Goal: Task Accomplishment & Management: Manage account settings

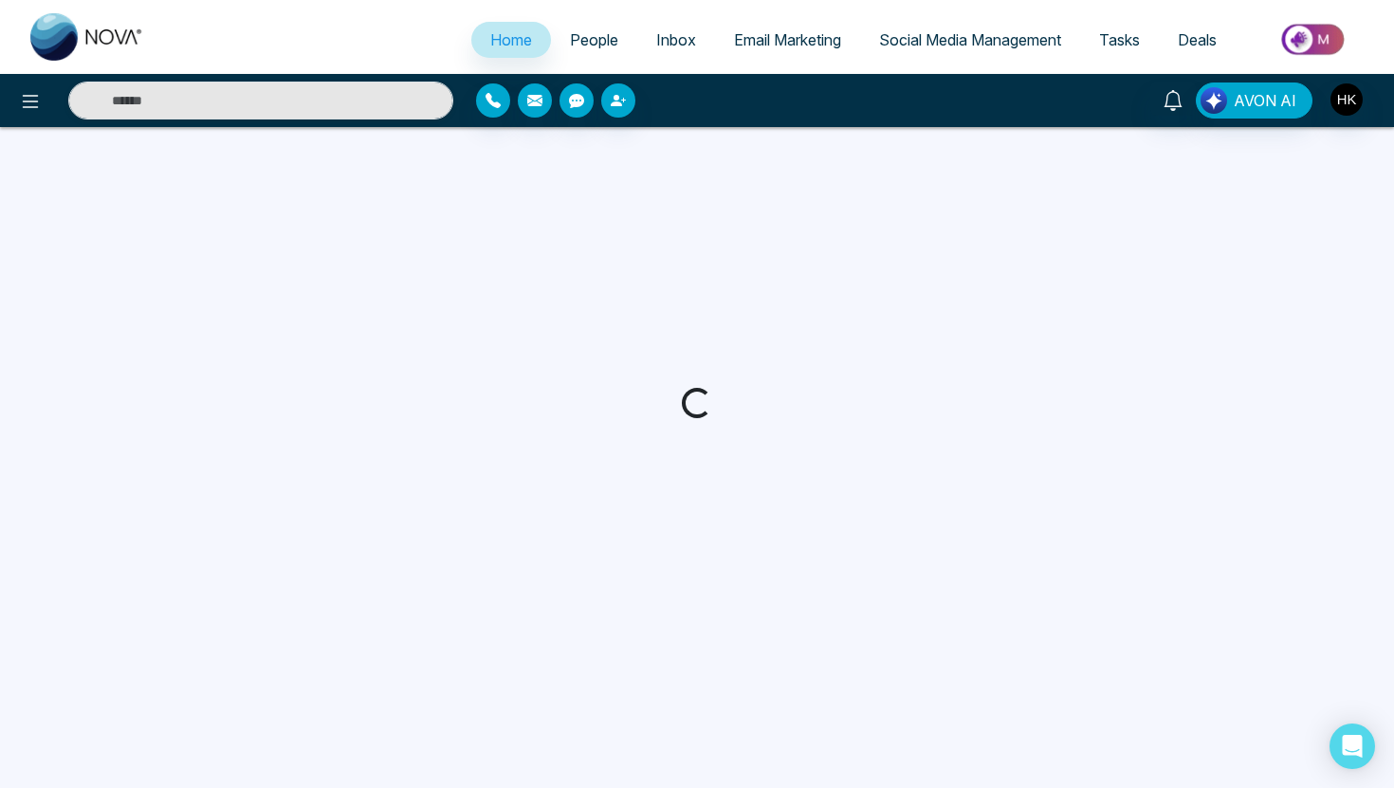
select select "*"
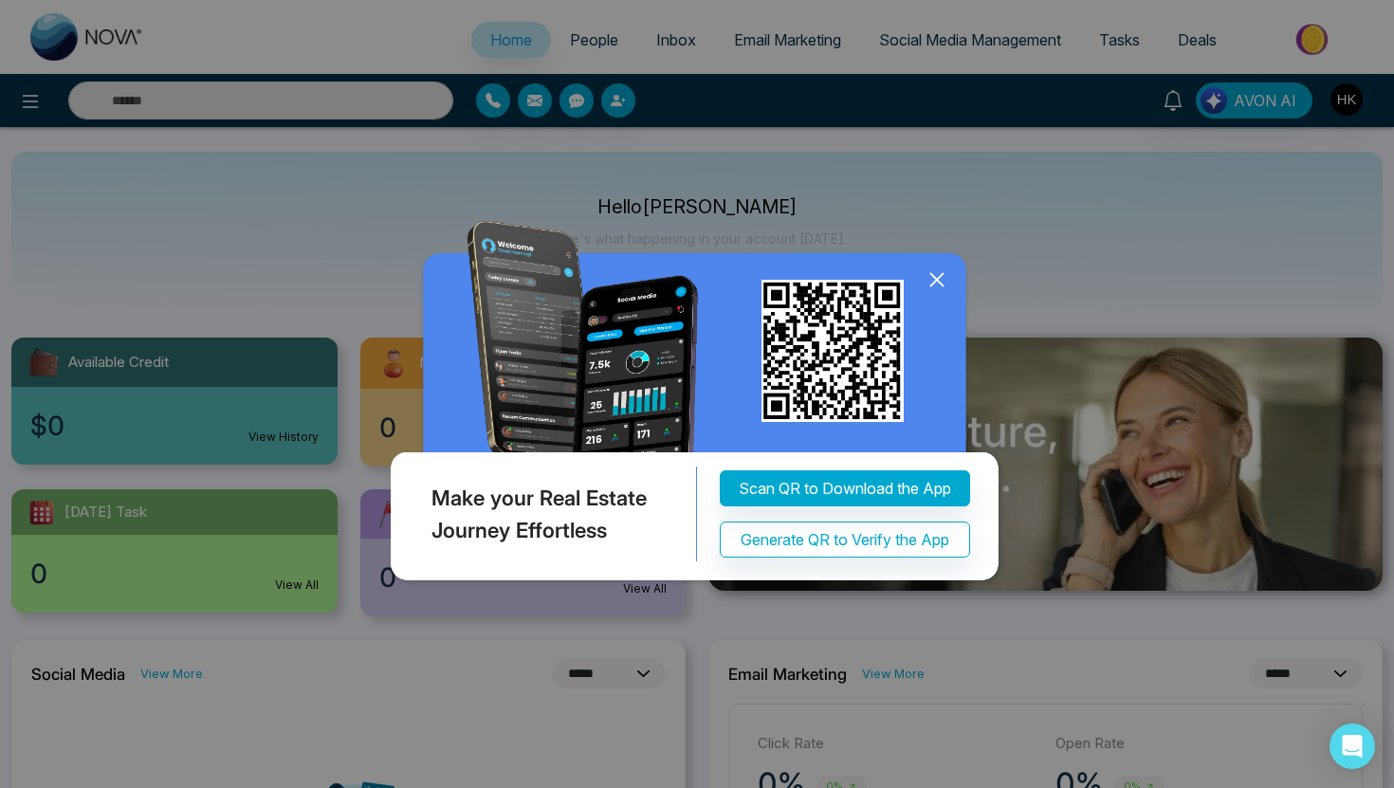
select select "*"
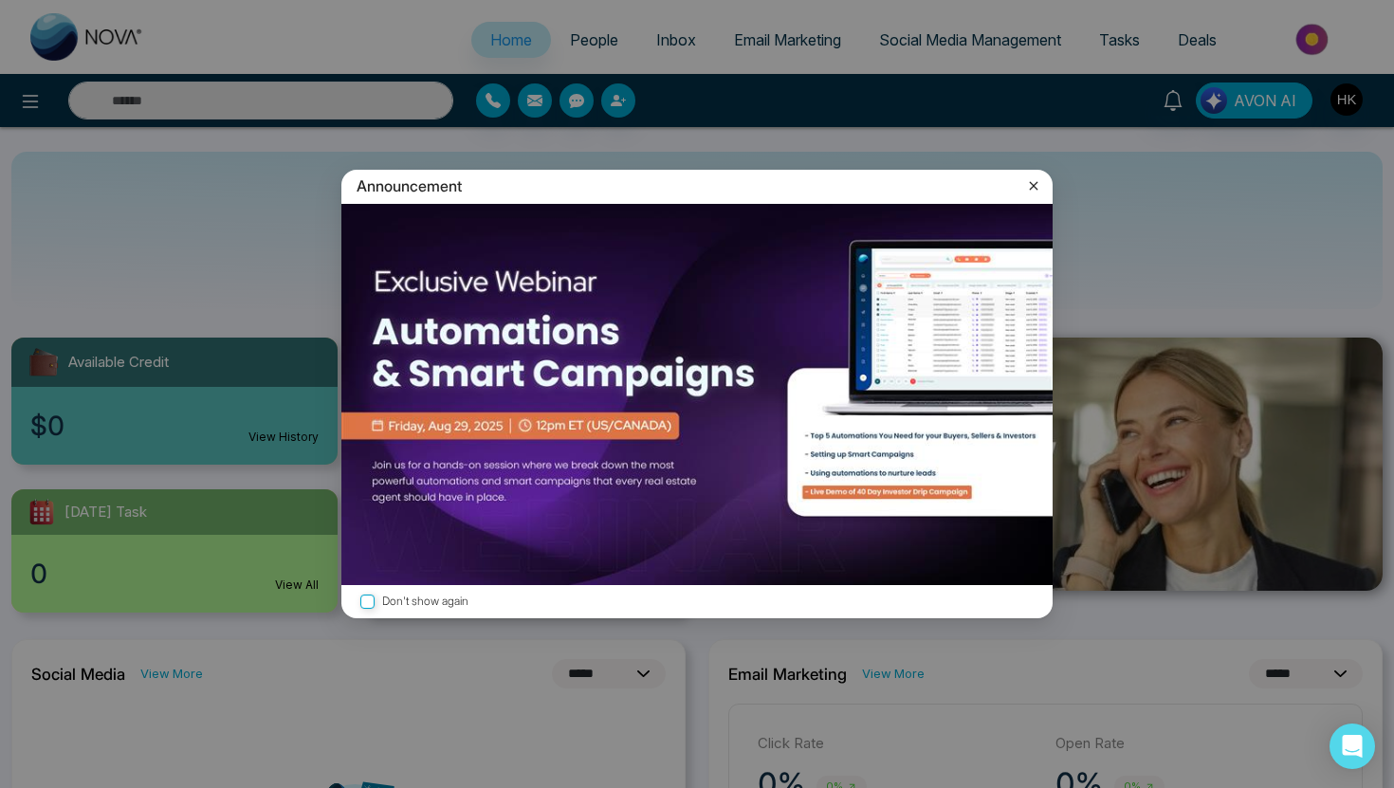
click at [1031, 182] on icon at bounding box center [1034, 186] width 9 height 9
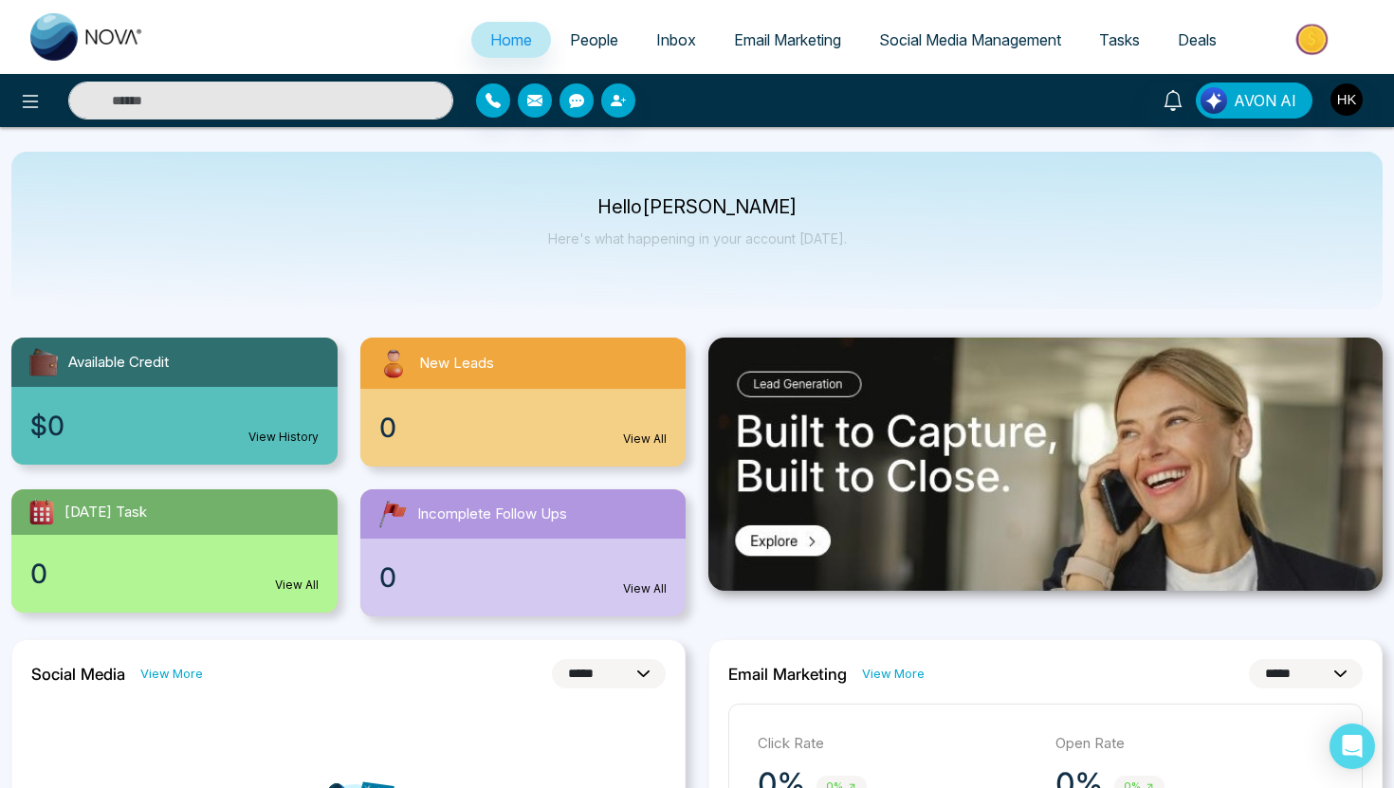
click at [588, 44] on span "People" at bounding box center [594, 39] width 48 height 19
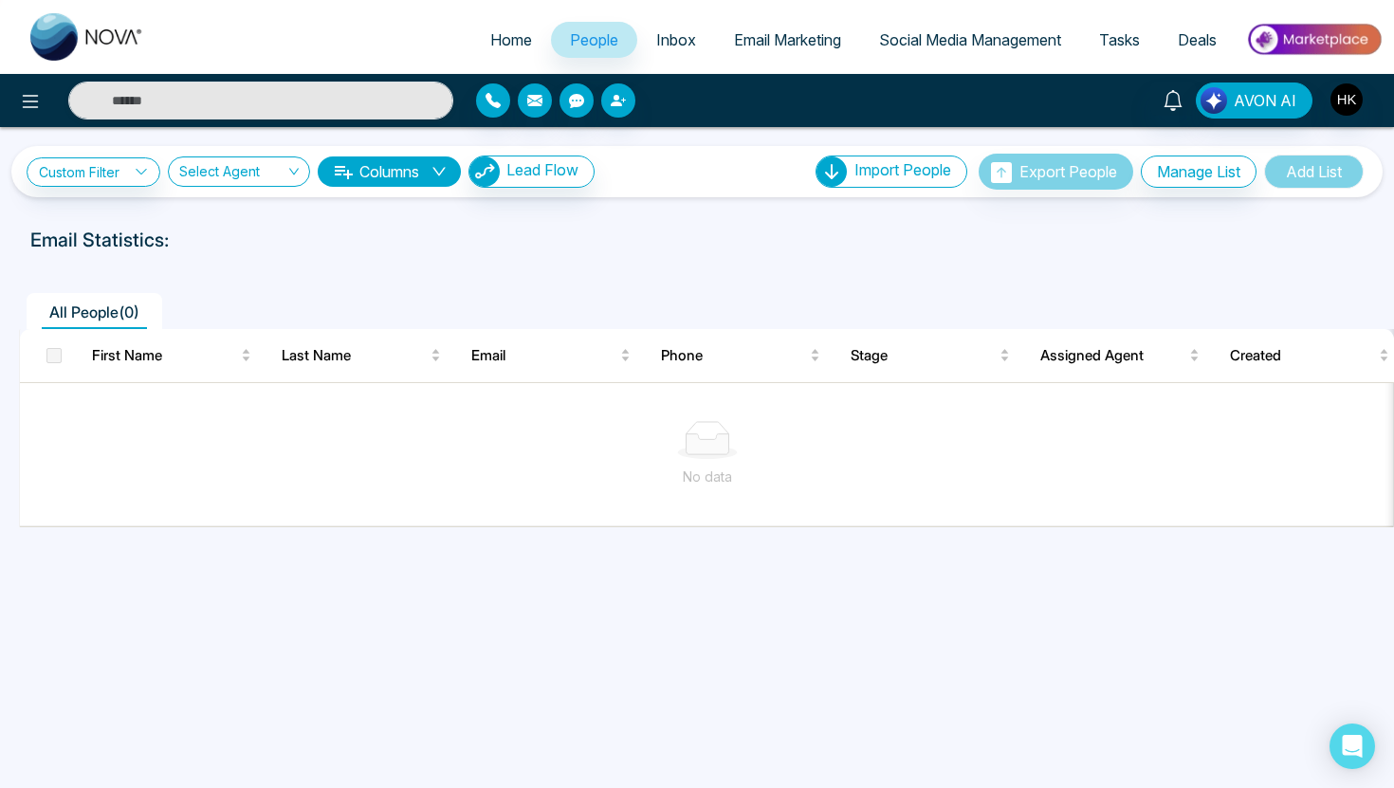
click at [513, 49] on link "Home" at bounding box center [511, 40] width 80 height 36
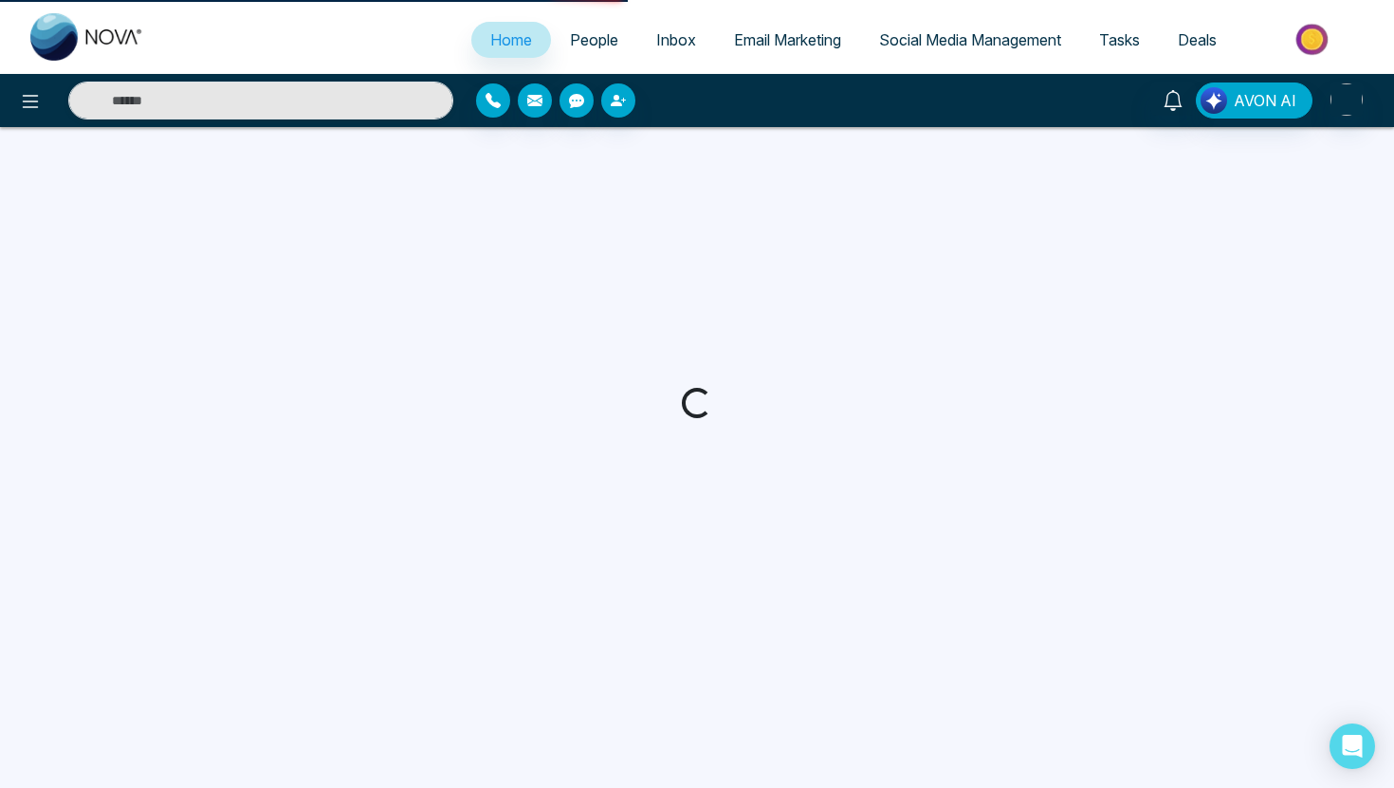
select select "*"
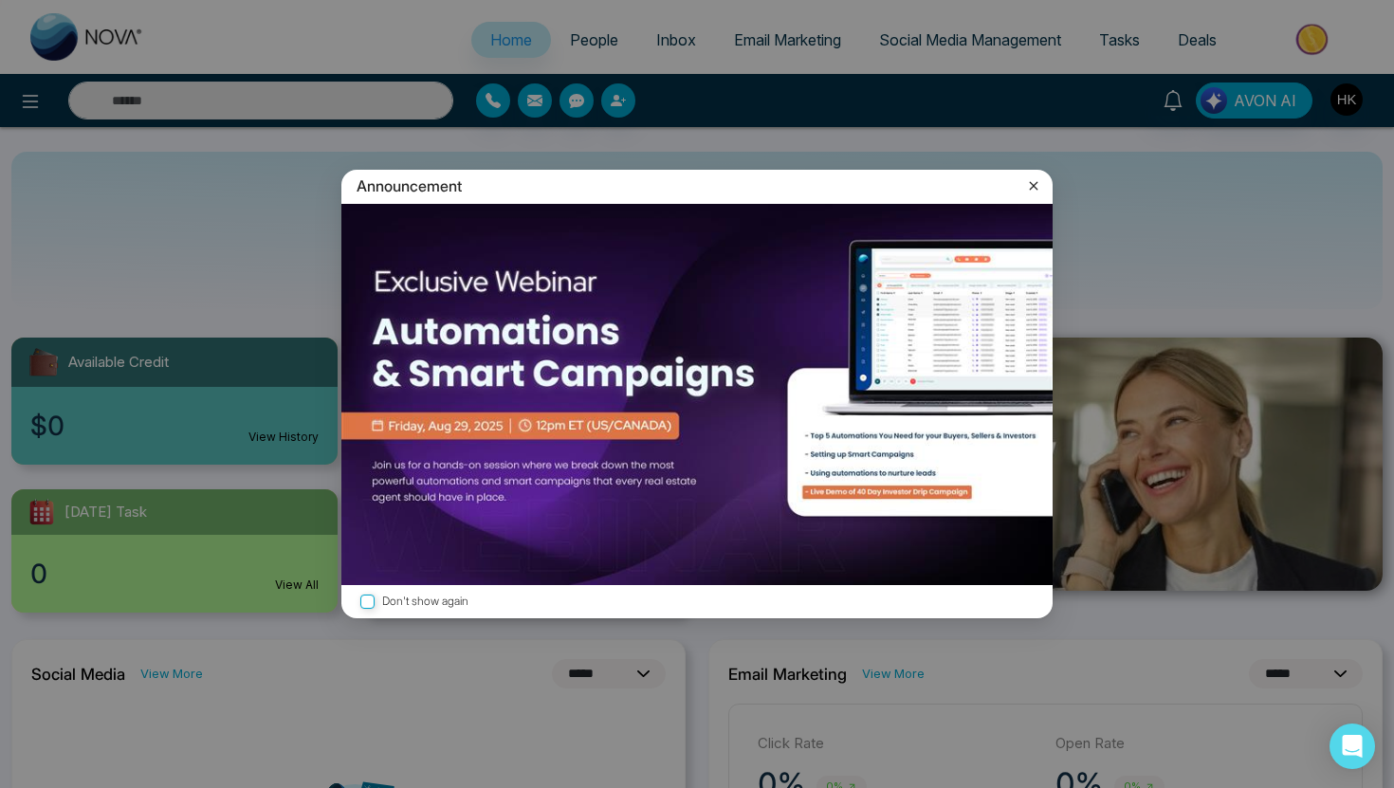
click at [799, 450] on img at bounding box center [696, 394] width 711 height 381
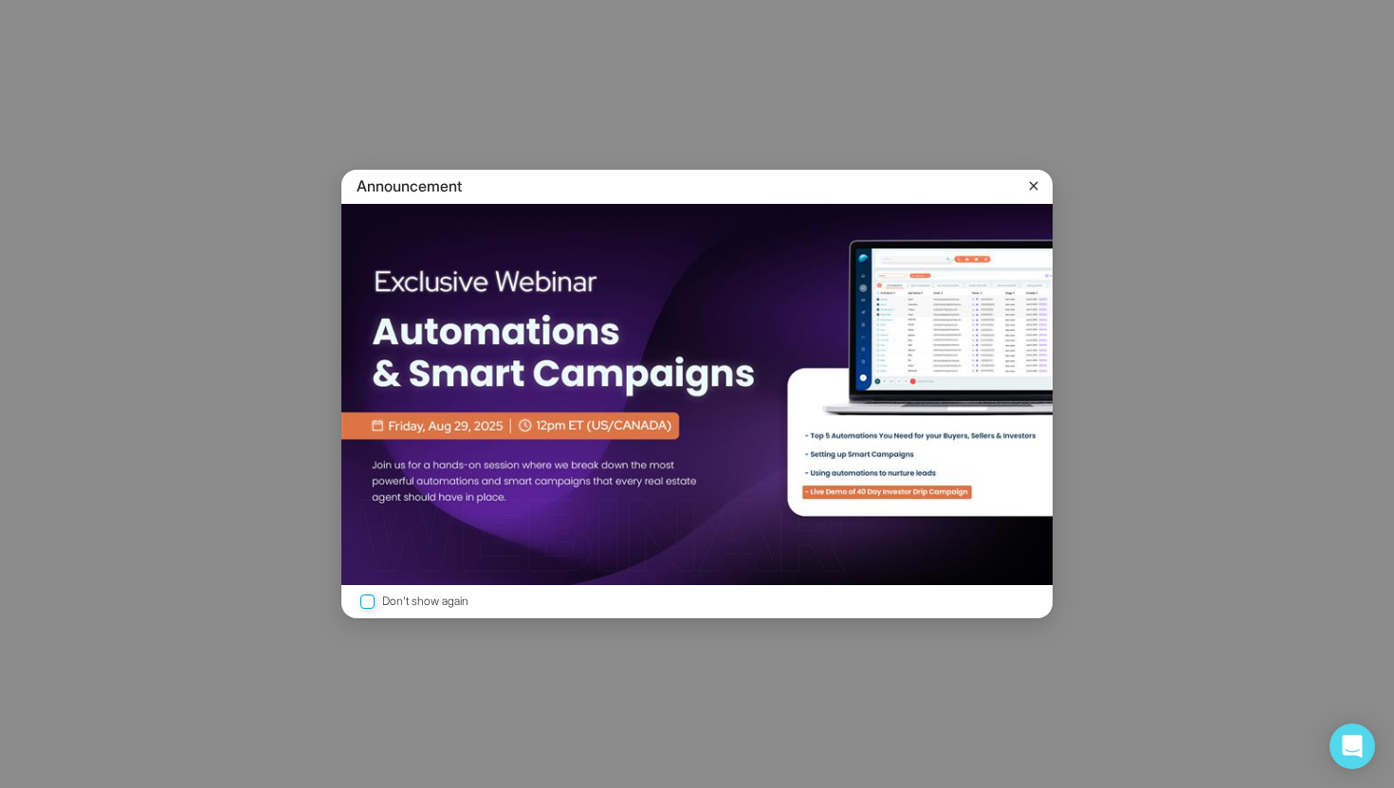
click at [784, 103] on div "Announcement Don't show again" at bounding box center [697, 394] width 1394 height 788
click at [1035, 181] on icon at bounding box center [1033, 185] width 19 height 19
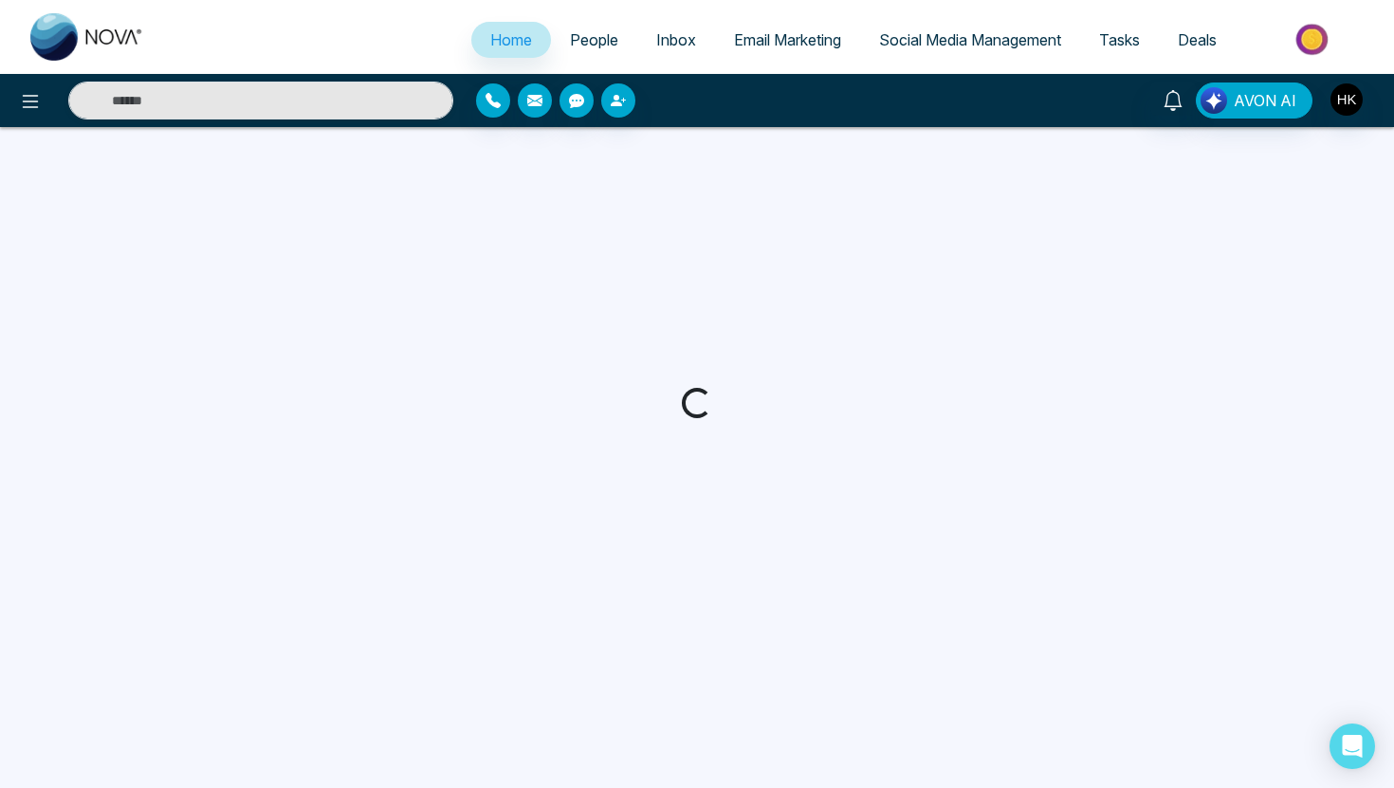
select select "*"
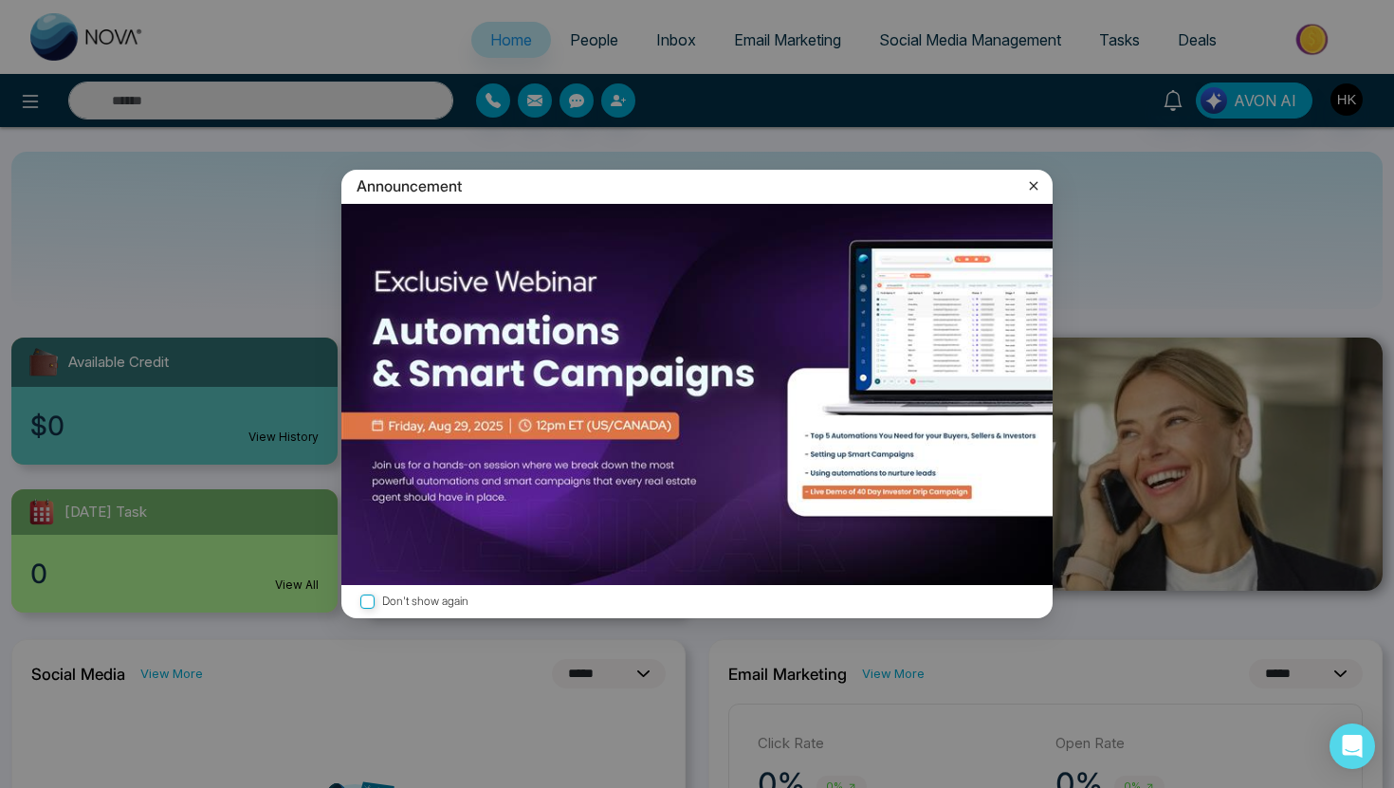
click at [1034, 183] on icon at bounding box center [1033, 185] width 19 height 19
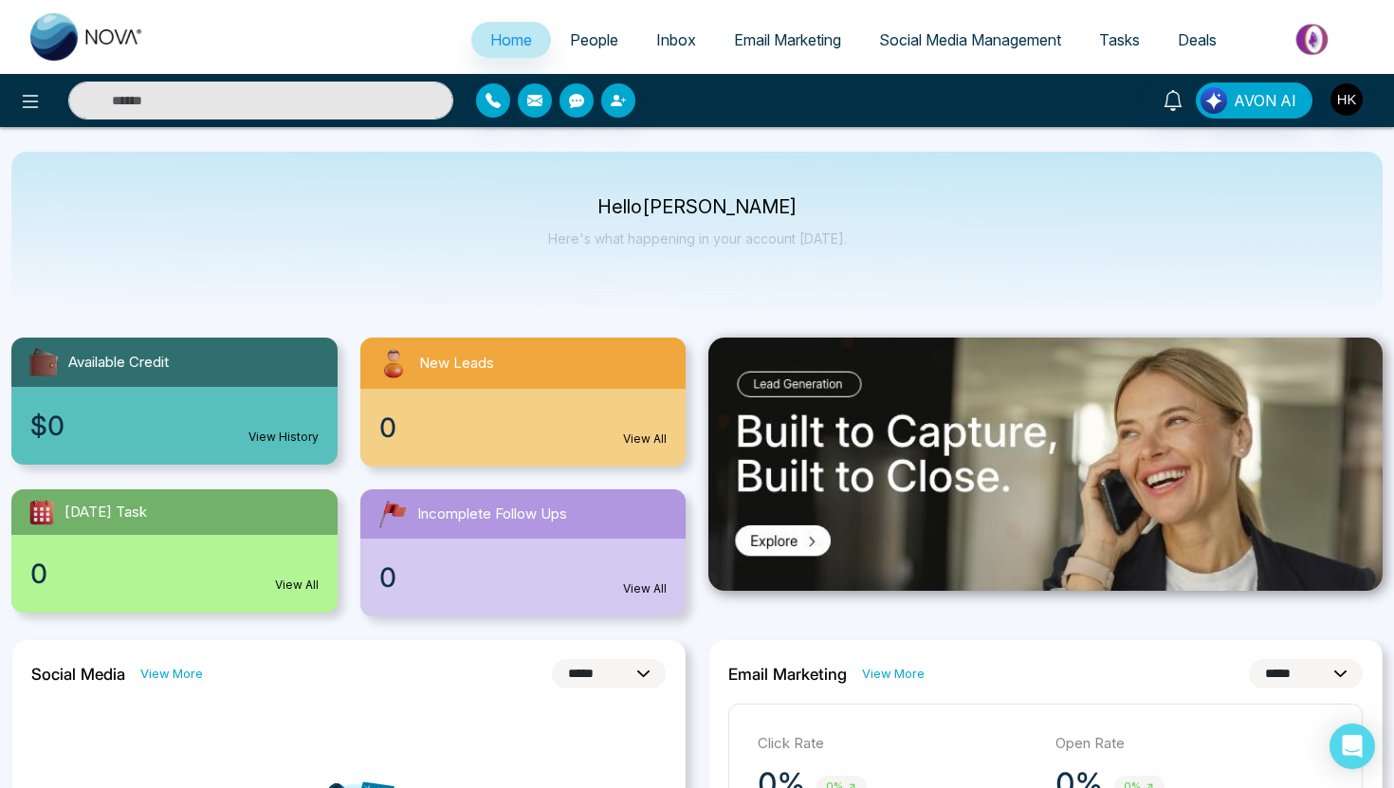
click at [927, 45] on span "Social Media Management" at bounding box center [970, 39] width 182 height 19
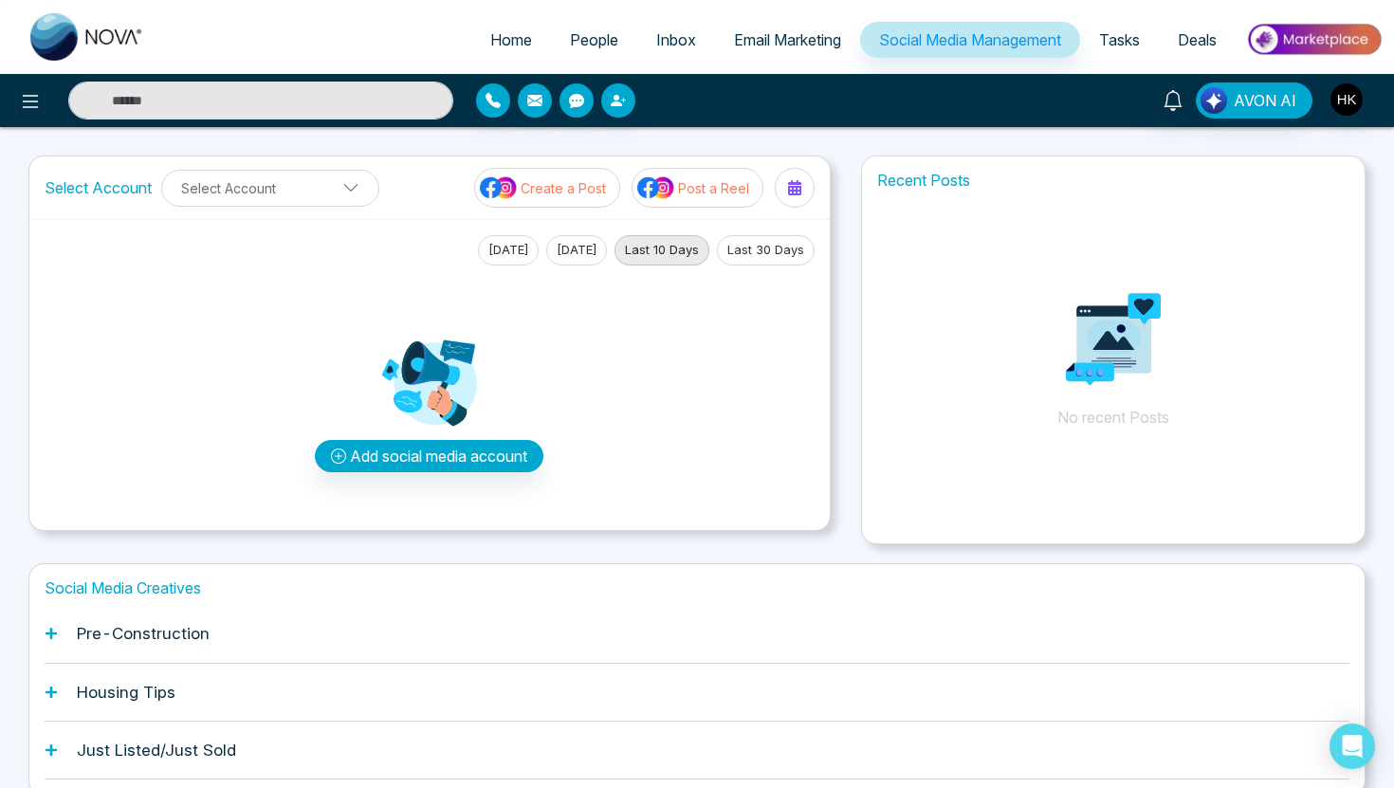
click at [597, 442] on div "Add social media account" at bounding box center [430, 391] width 770 height 250
click at [494, 100] on icon "button" at bounding box center [493, 100] width 15 height 15
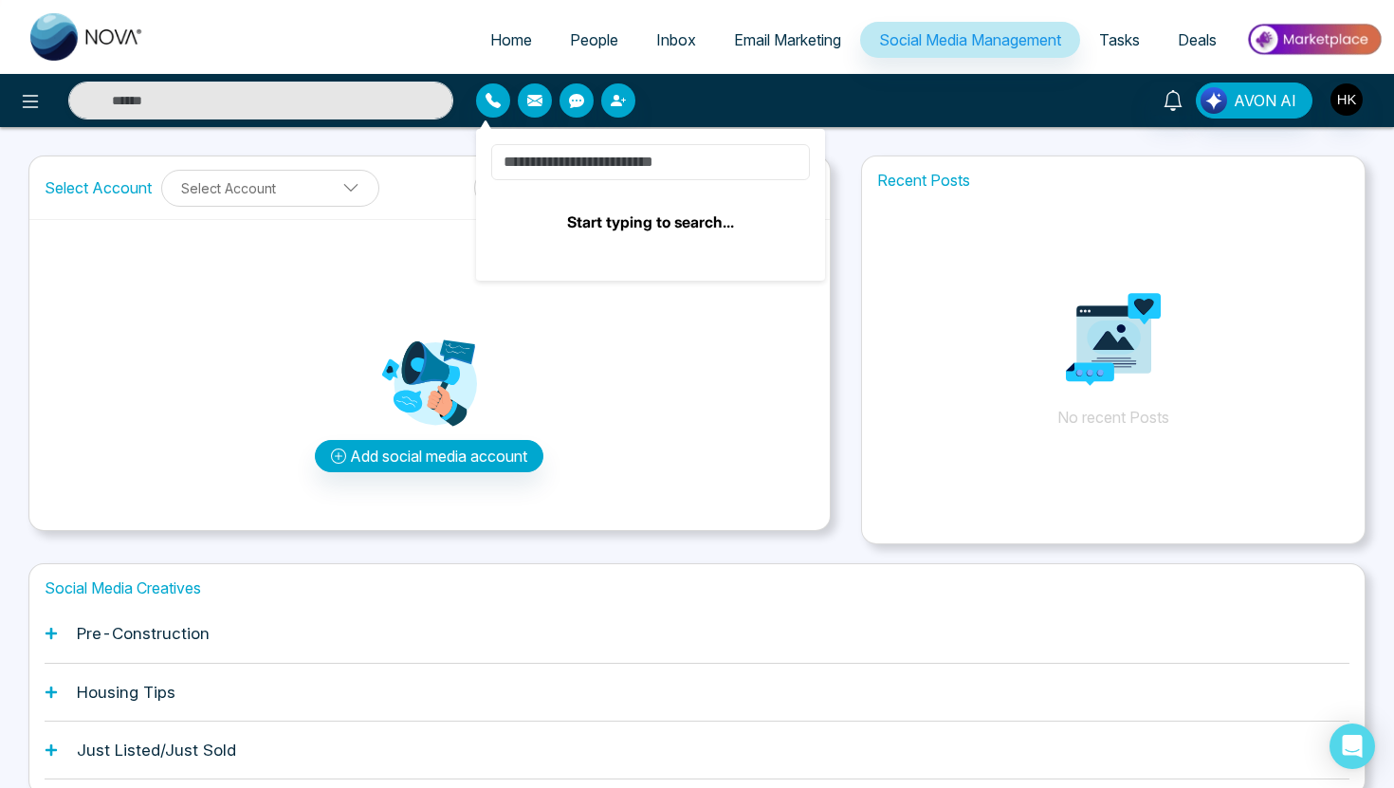
click at [691, 163] on input at bounding box center [650, 162] width 319 height 36
type input "*"
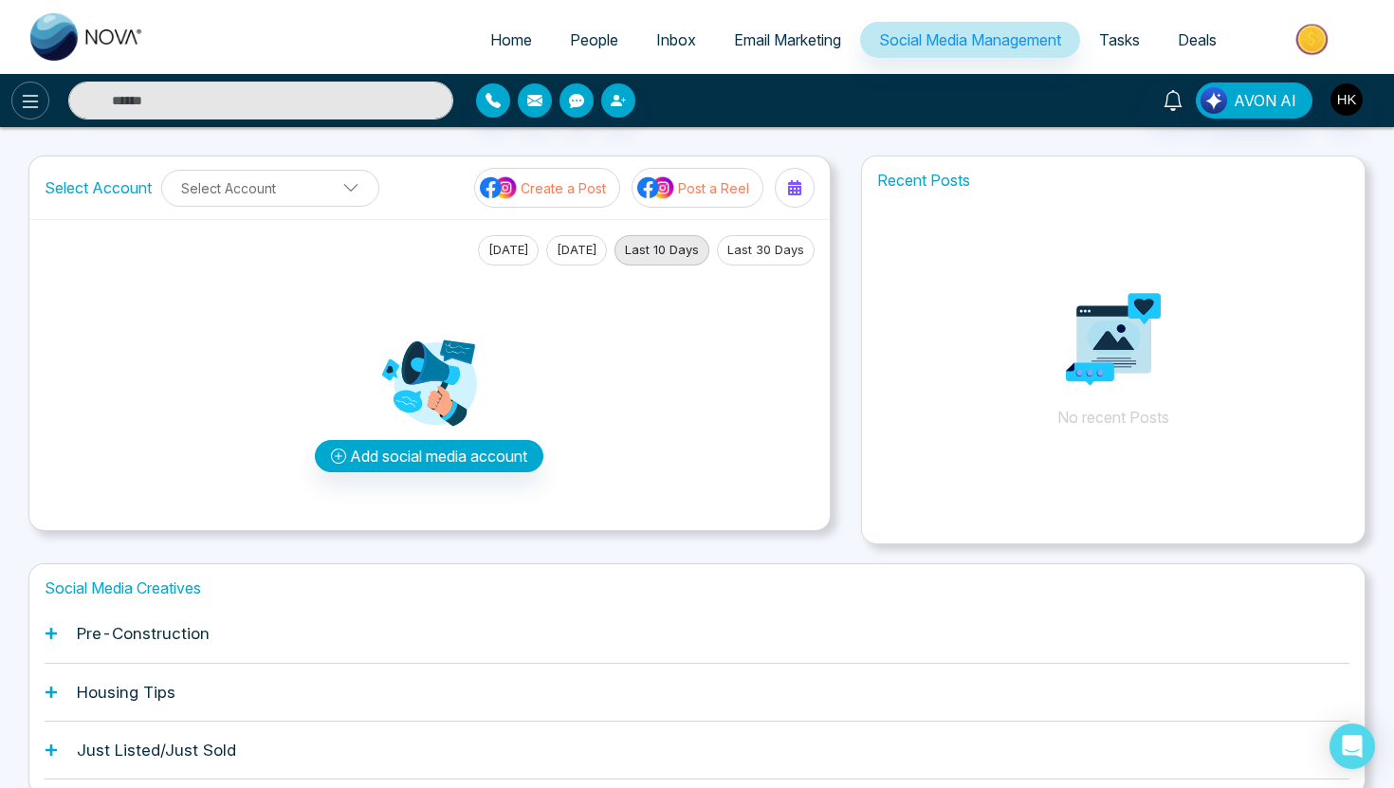
click at [43, 111] on button at bounding box center [30, 101] width 38 height 38
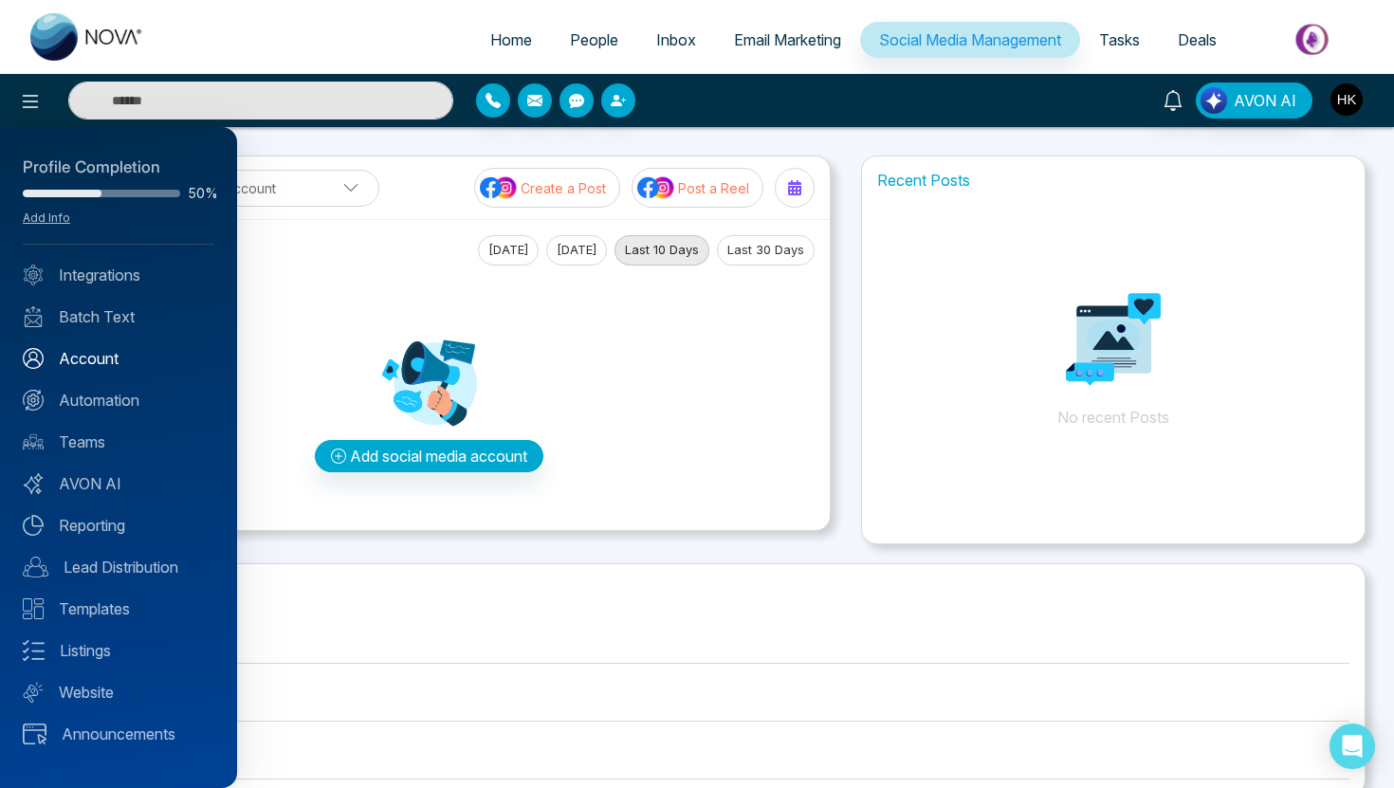
click at [104, 358] on link "Account" at bounding box center [119, 358] width 192 height 23
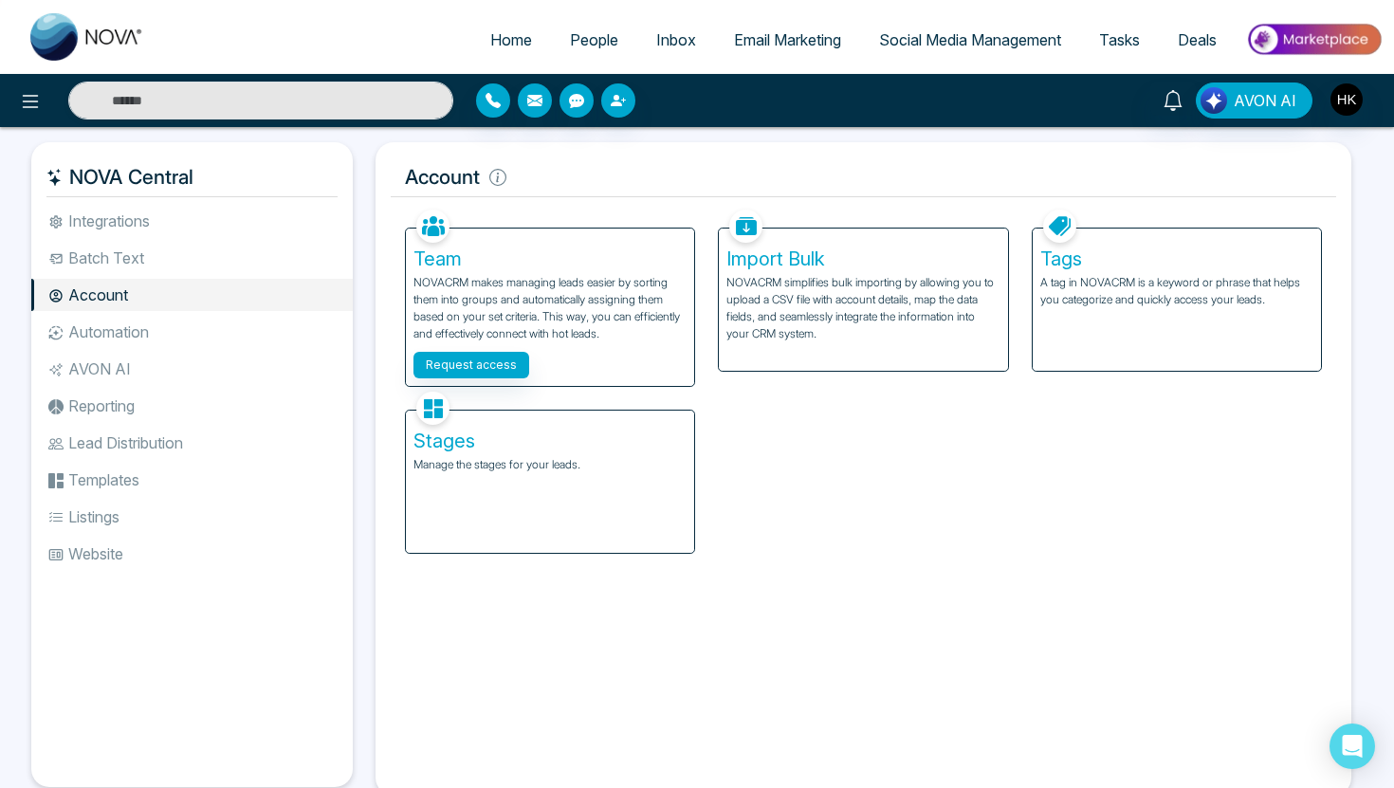
click at [587, 43] on span "People" at bounding box center [594, 39] width 48 height 19
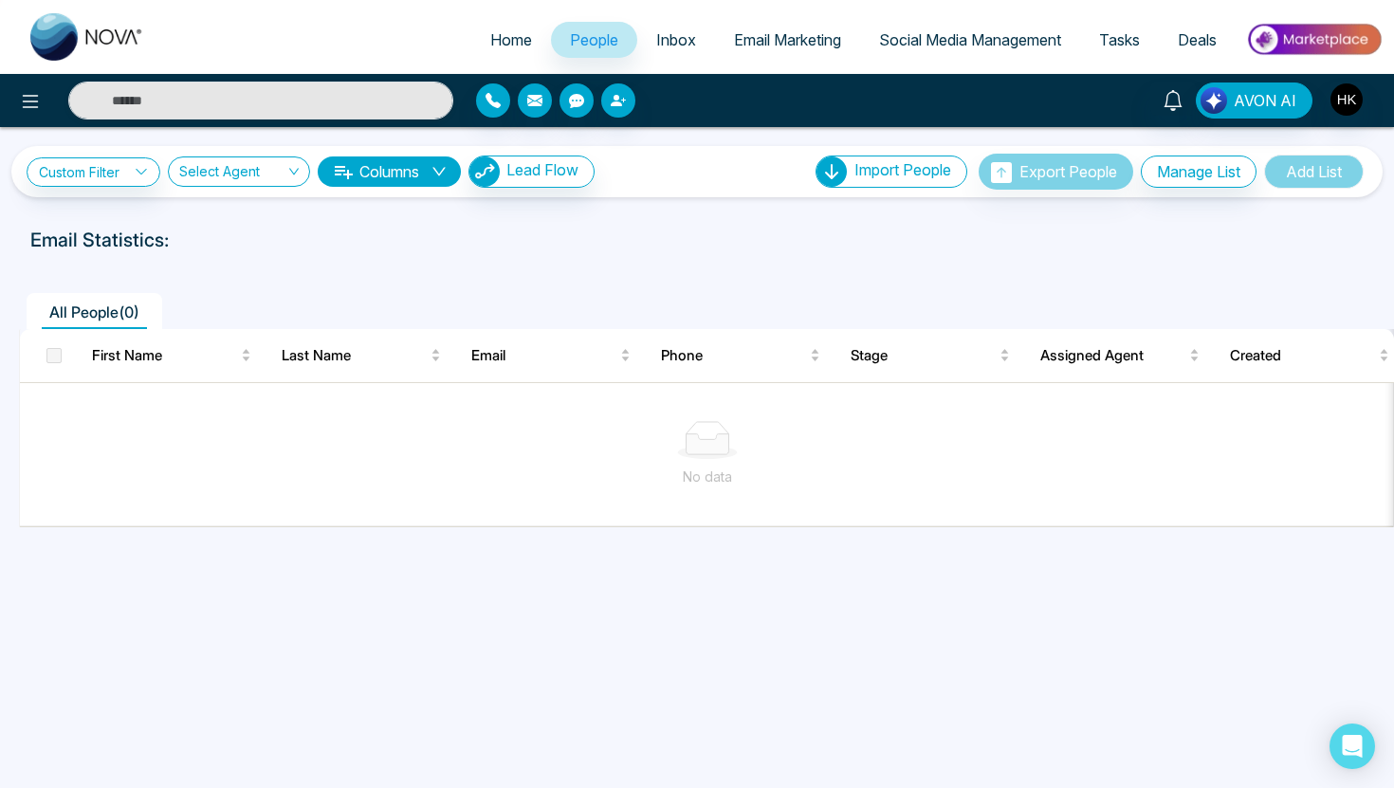
click at [494, 49] on link "Home" at bounding box center [511, 40] width 80 height 36
select select "*"
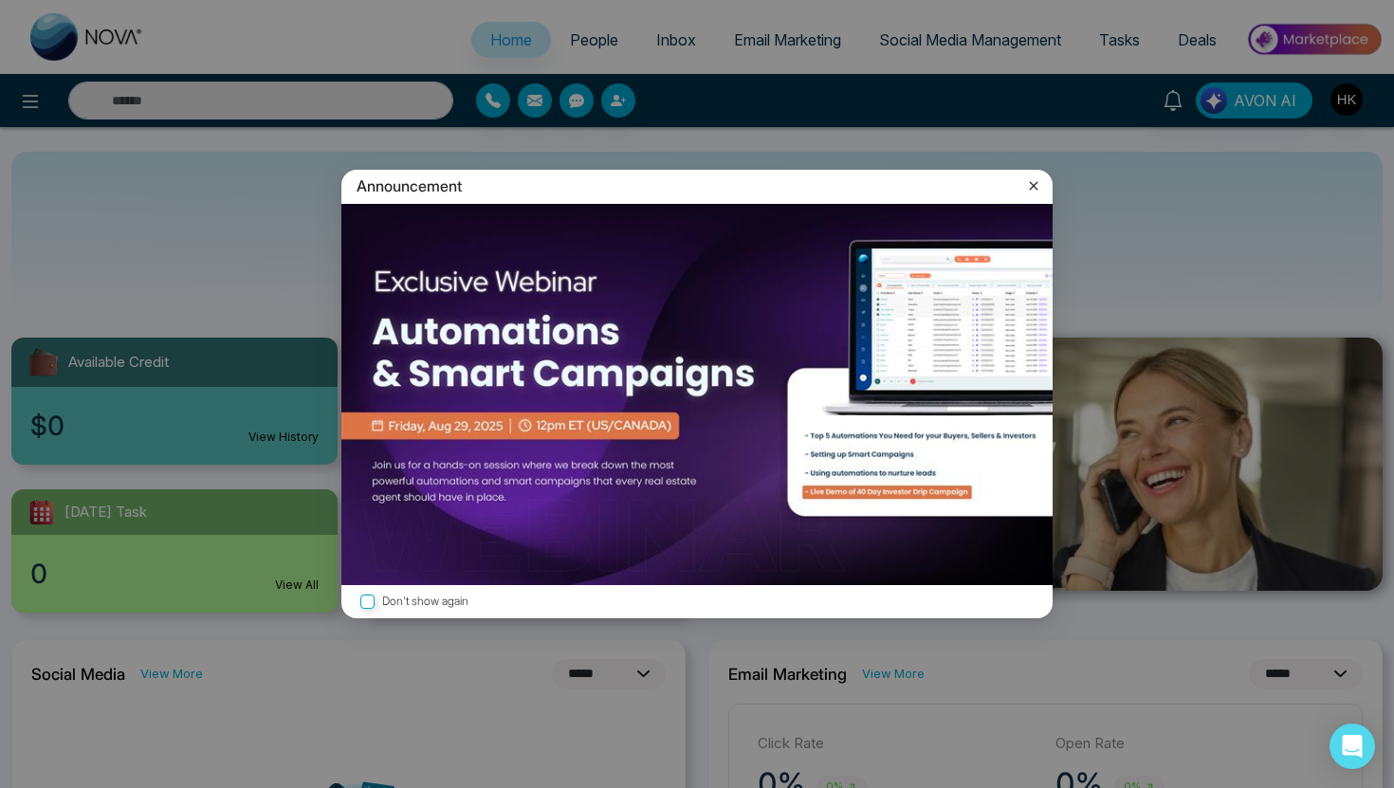
click at [1029, 184] on icon at bounding box center [1033, 185] width 19 height 19
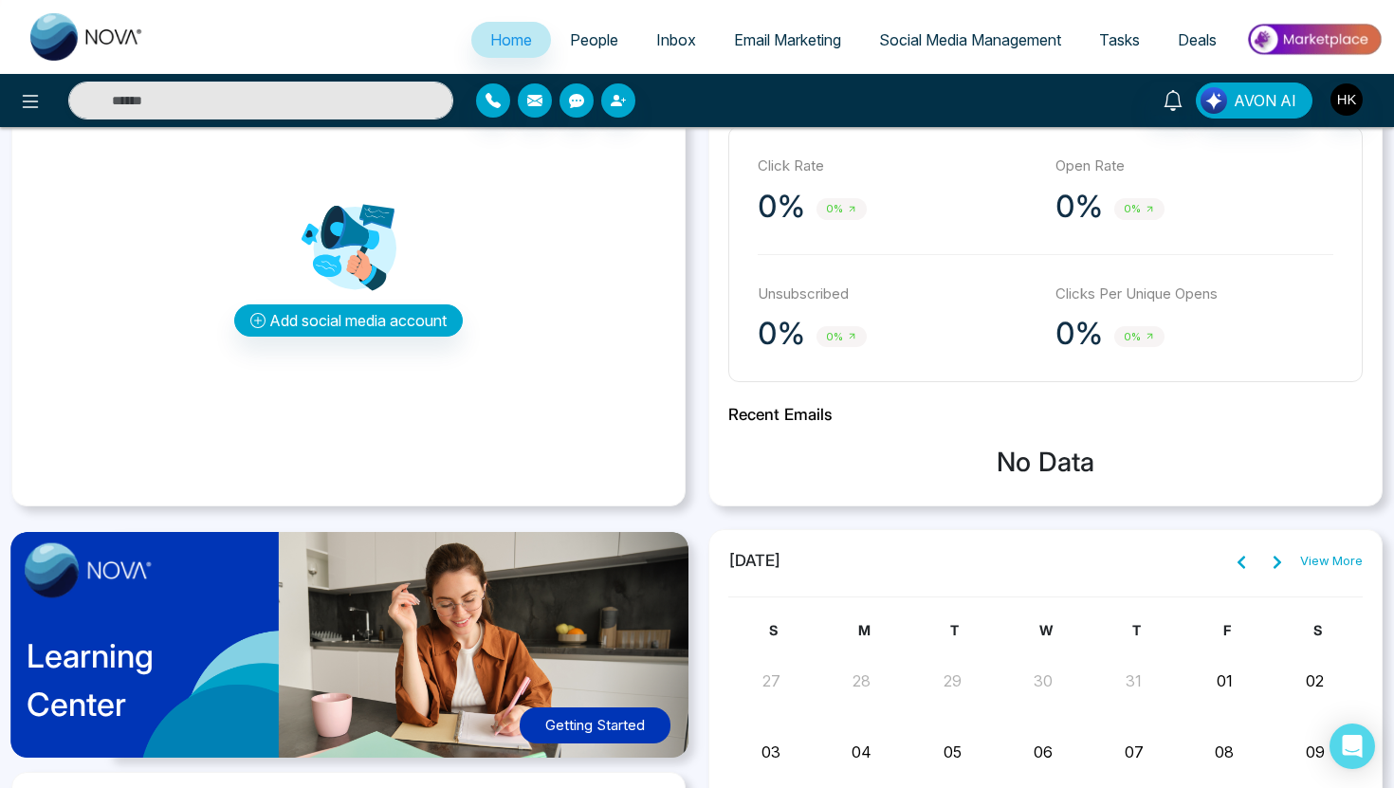
scroll to position [567, 0]
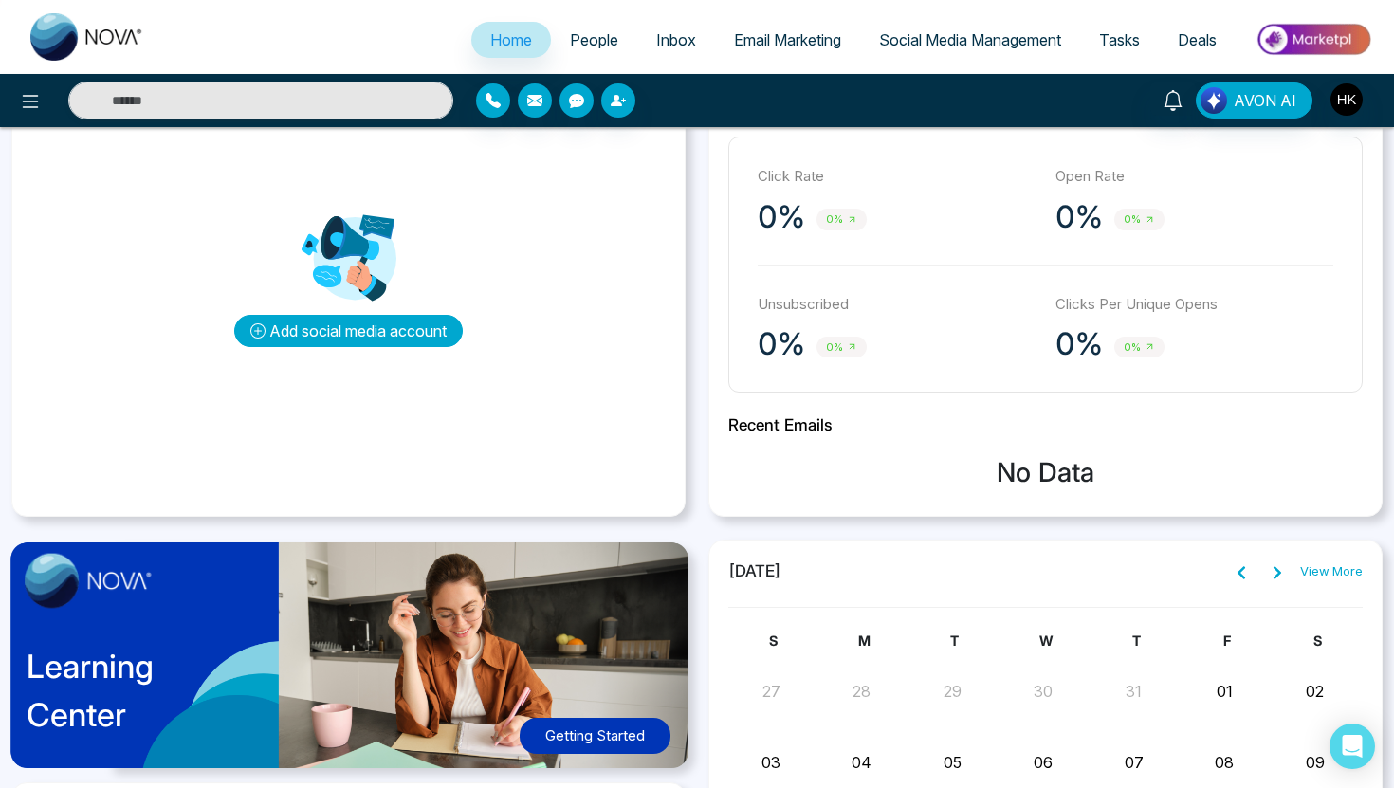
click at [421, 338] on button "Add social media account" at bounding box center [348, 331] width 229 height 32
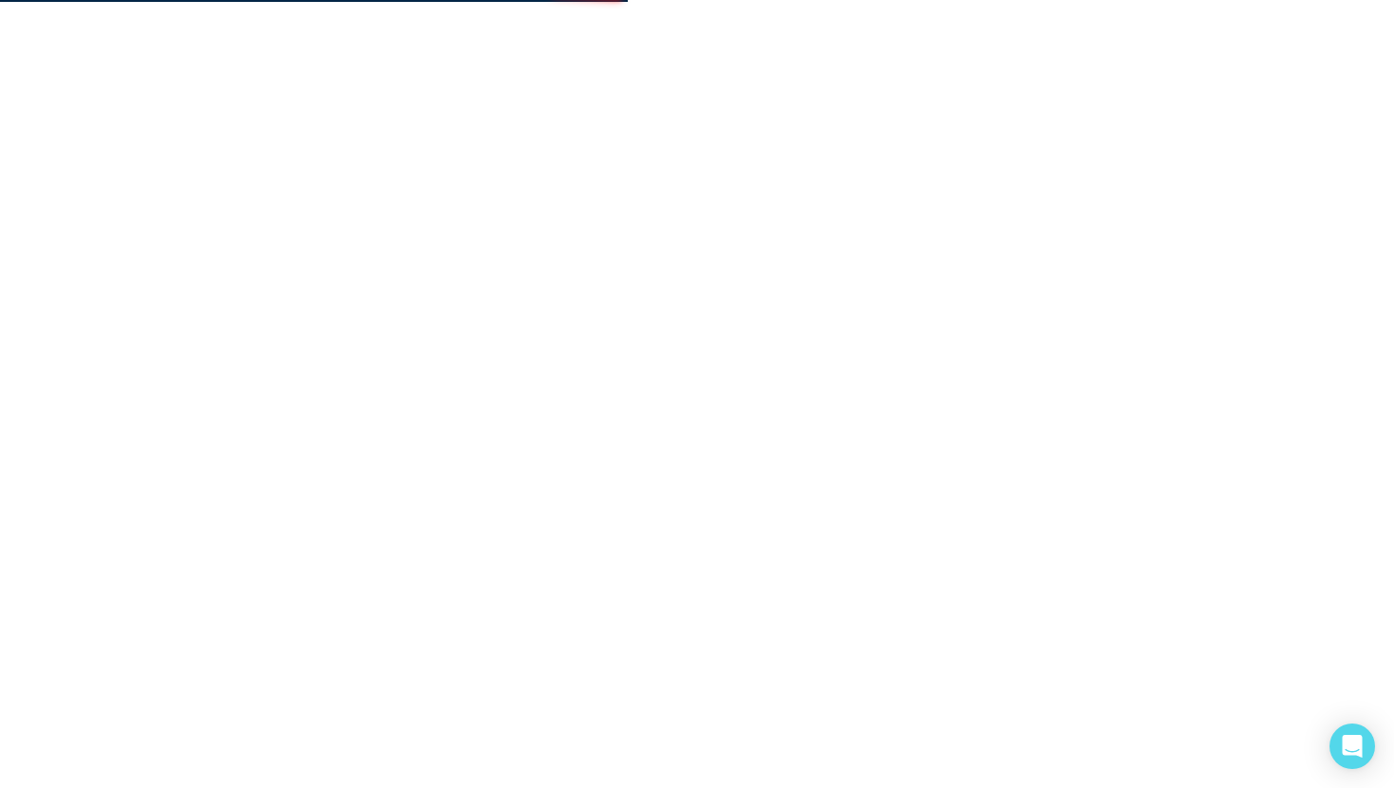
scroll to position [0, 0]
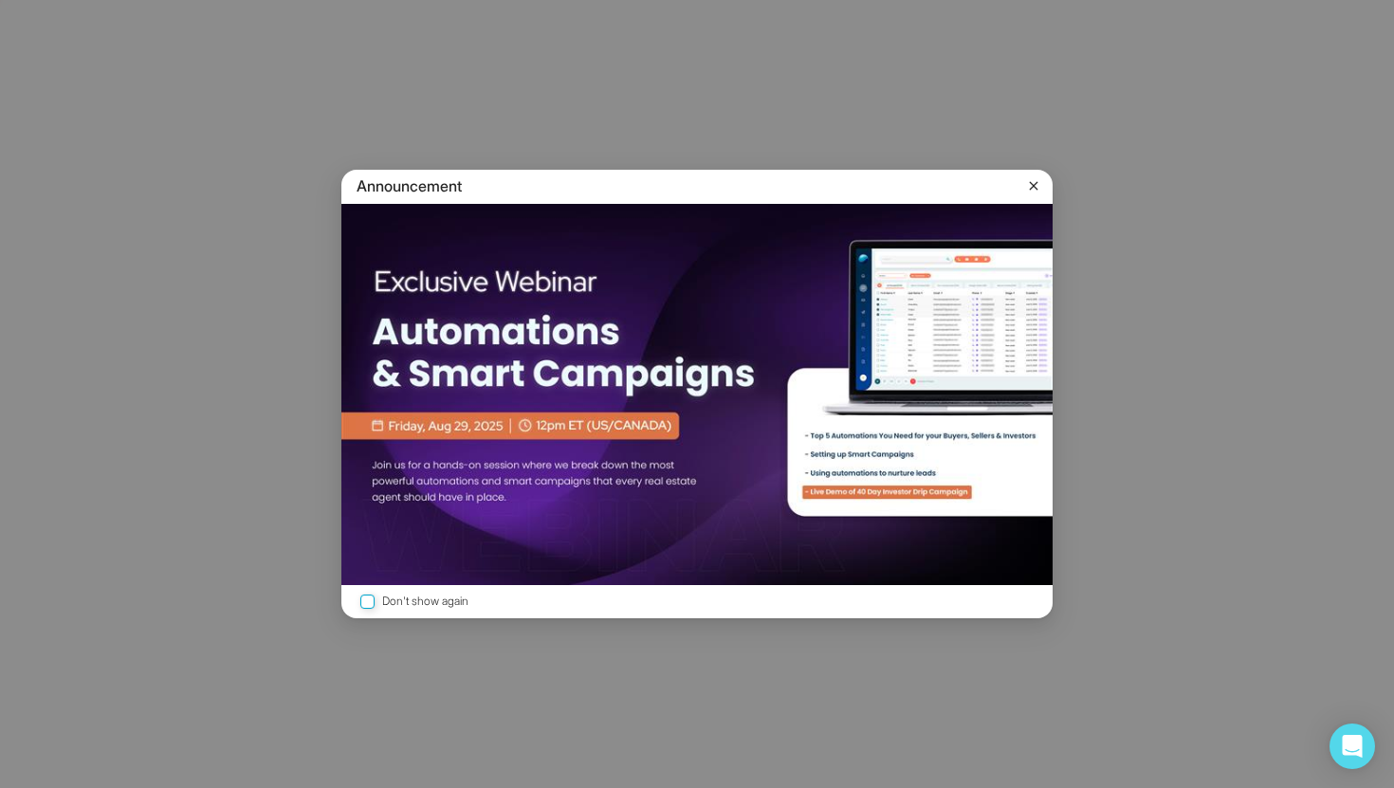
click at [1036, 187] on icon at bounding box center [1033, 185] width 19 height 19
click at [1028, 188] on icon at bounding box center [1033, 185] width 19 height 19
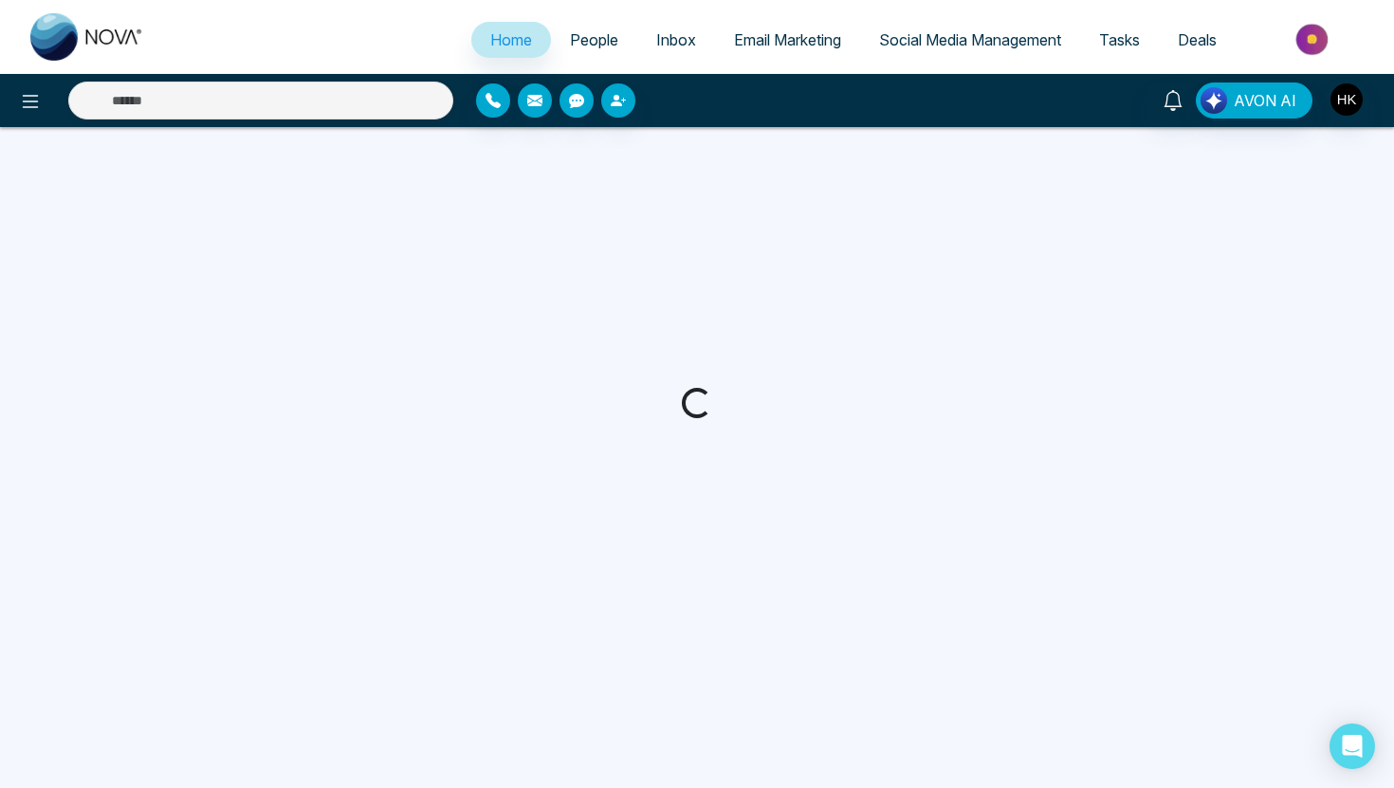
select select "*"
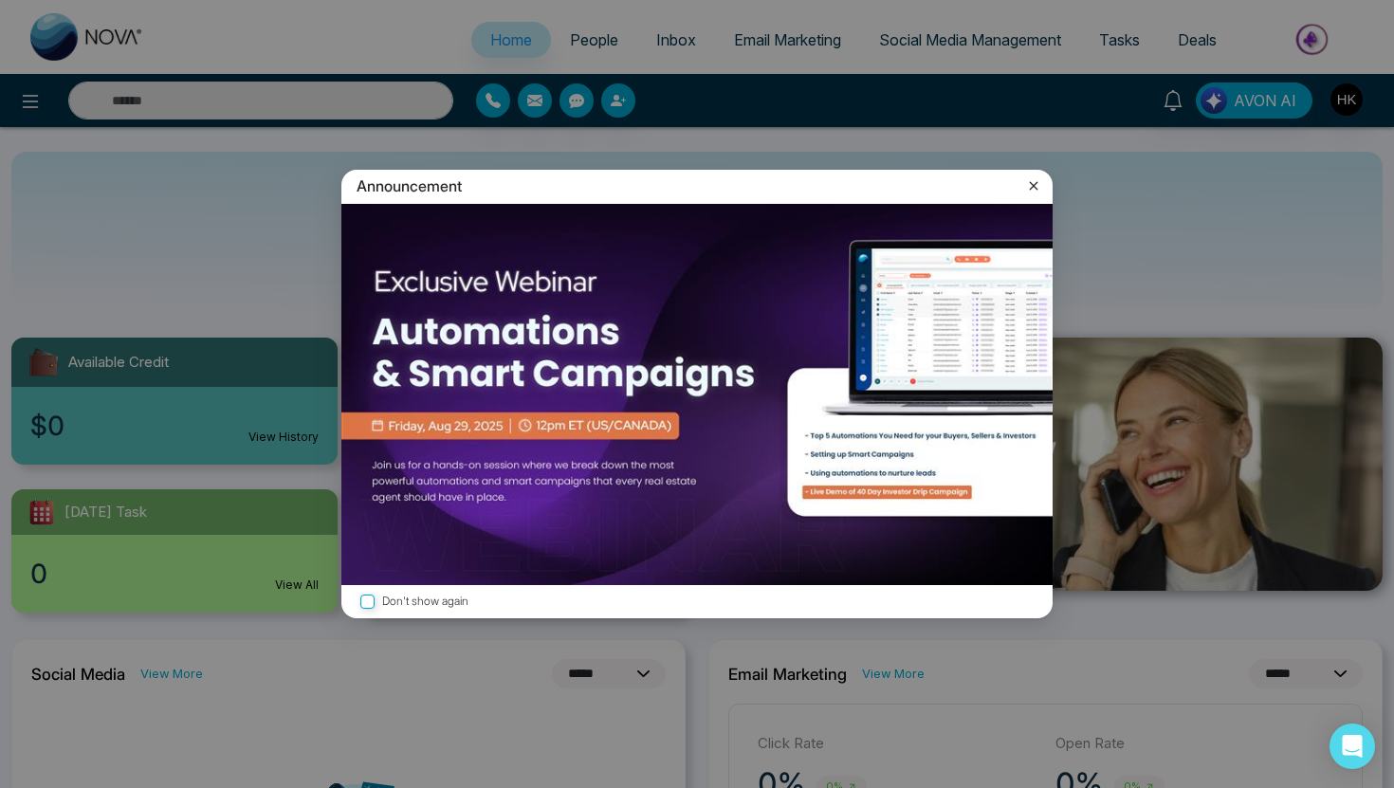
click at [1038, 184] on icon at bounding box center [1033, 185] width 19 height 19
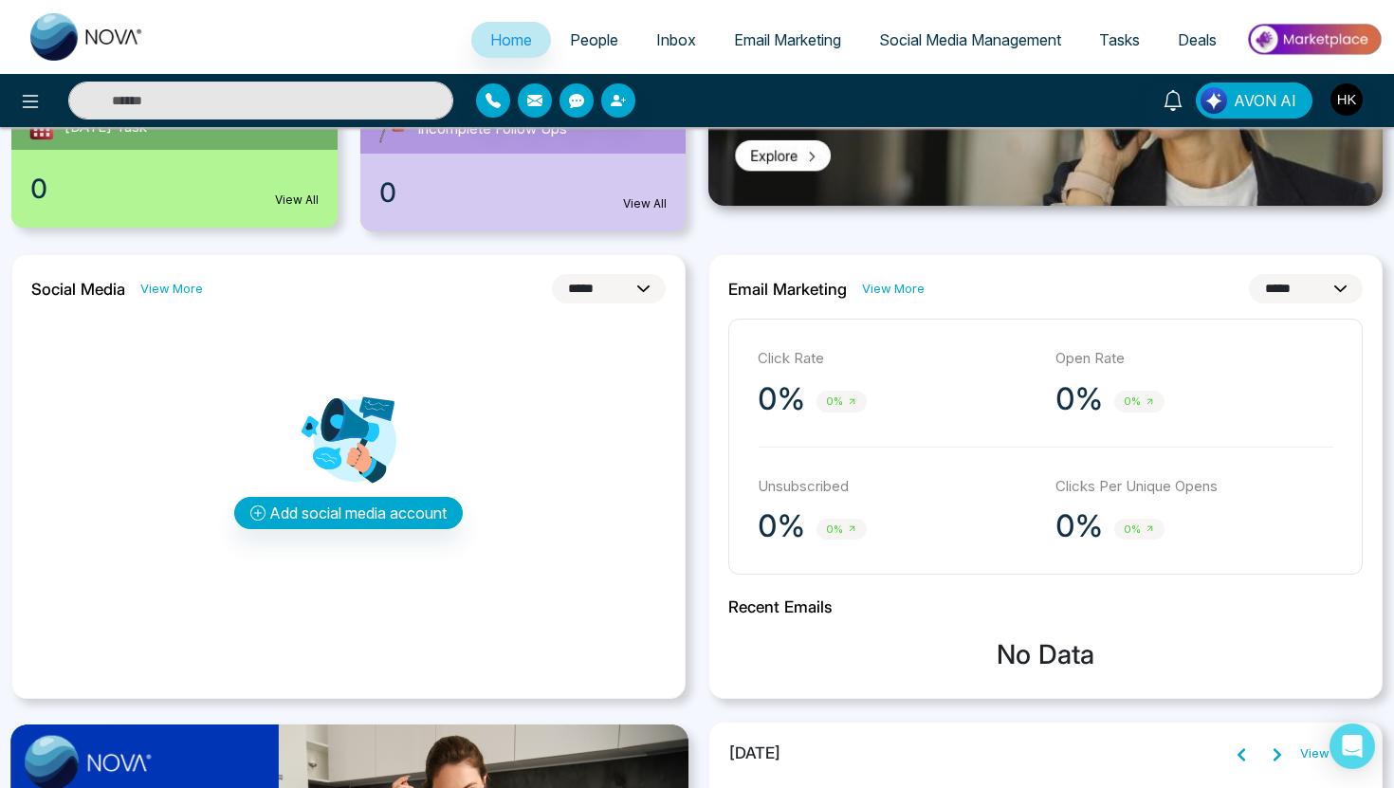
scroll to position [411, 0]
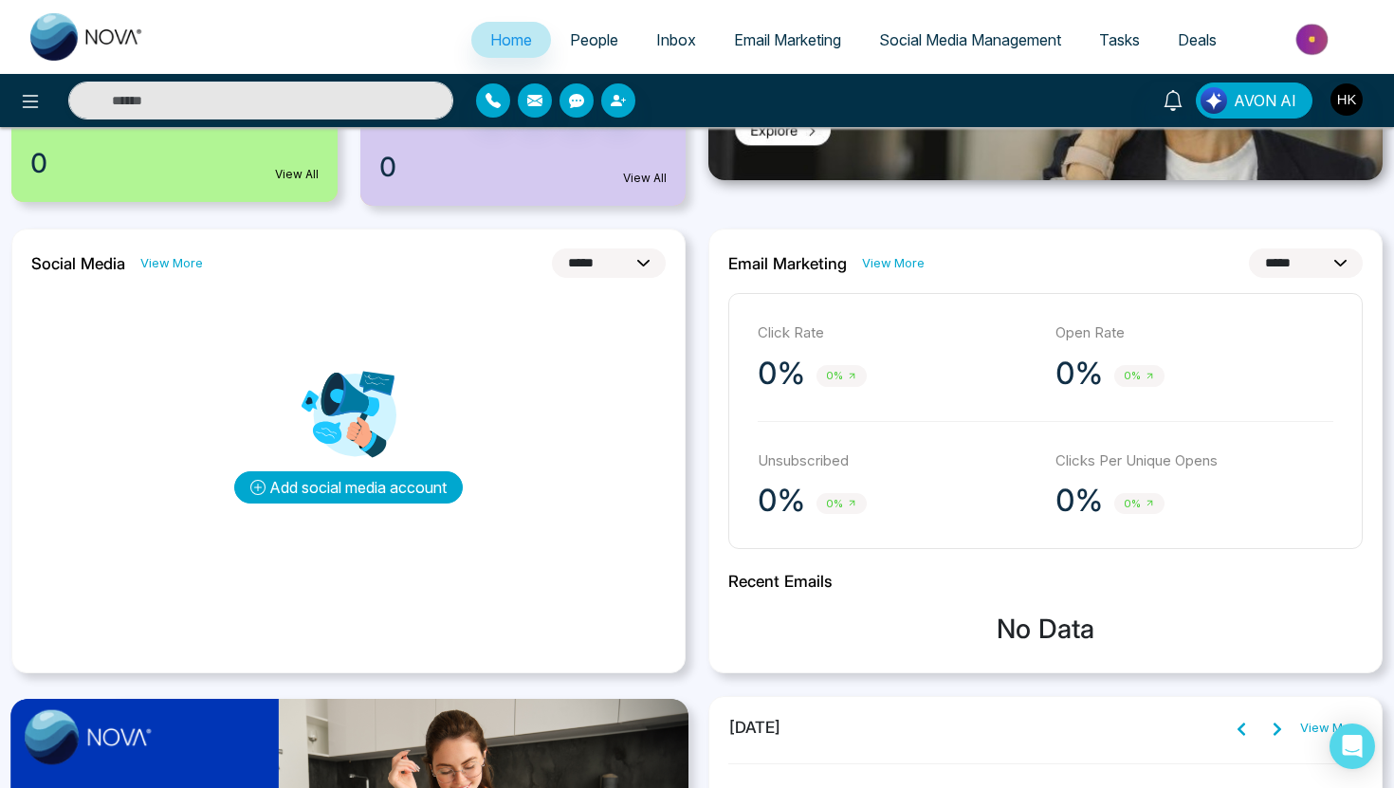
click at [384, 479] on button "Add social media account" at bounding box center [348, 487] width 229 height 32
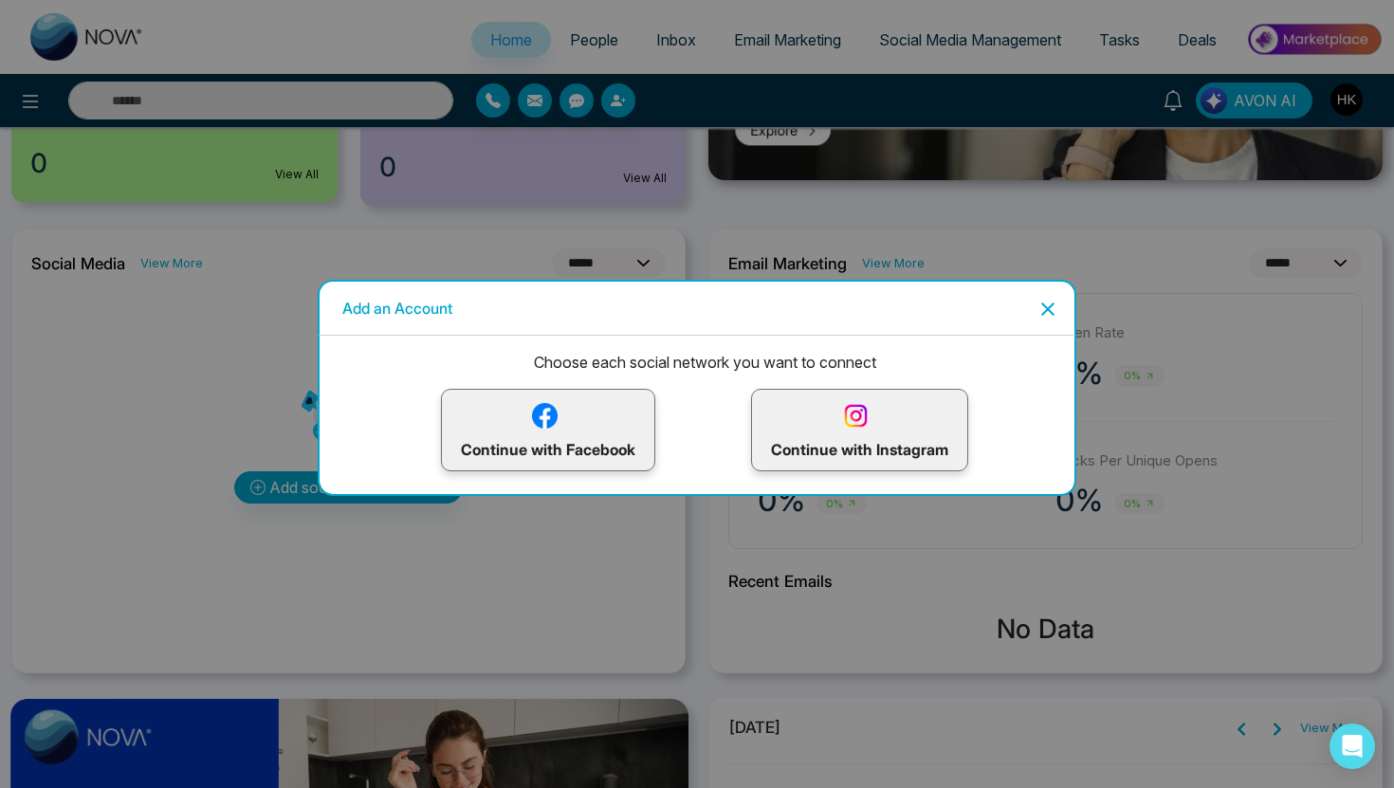
click at [865, 415] on img at bounding box center [855, 415] width 33 height 33
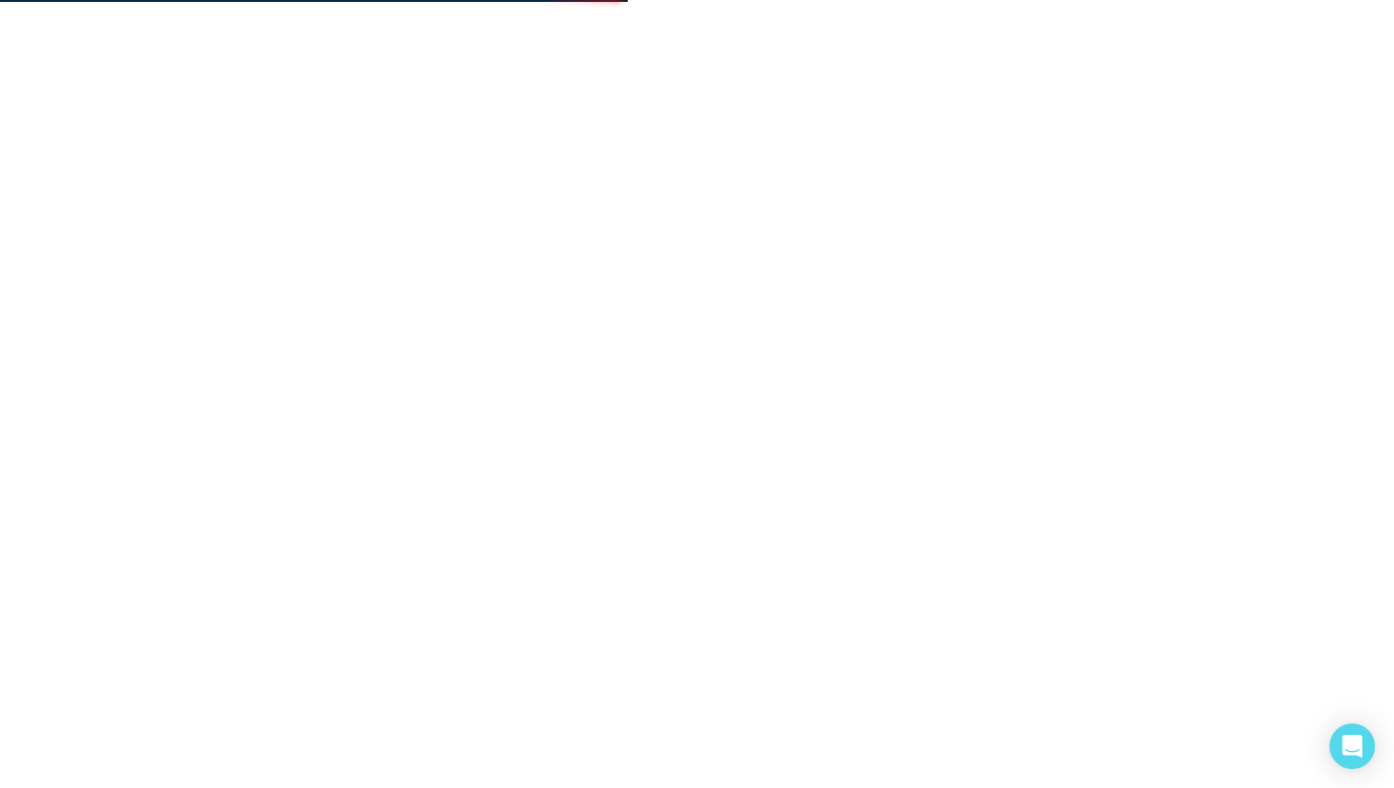
scroll to position [0, 0]
